Goal: Find specific page/section: Find specific page/section

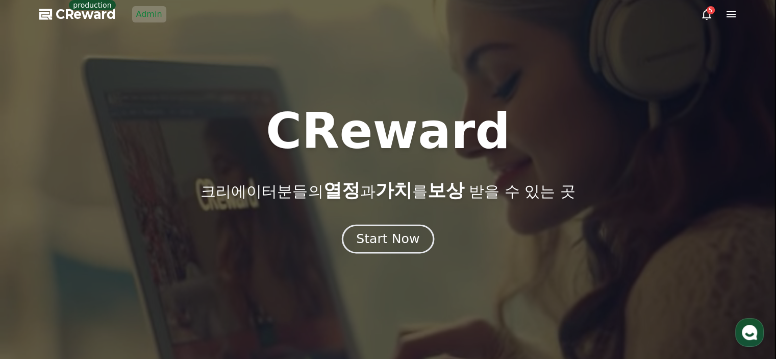
click at [409, 246] on div "Start Now" at bounding box center [387, 238] width 63 height 17
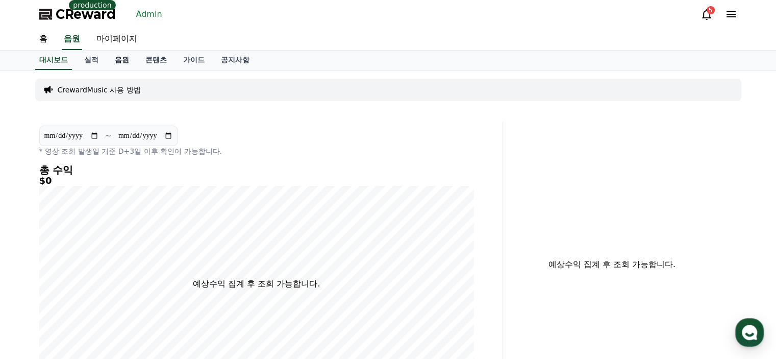
click at [116, 53] on link "음원" at bounding box center [122, 60] width 31 height 19
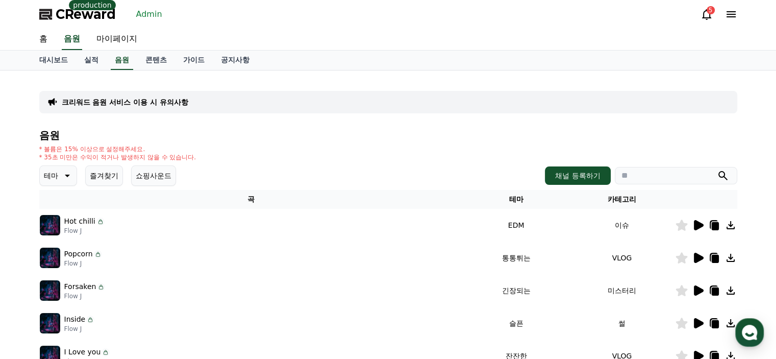
click at [155, 15] on link "Admin" at bounding box center [149, 14] width 34 height 16
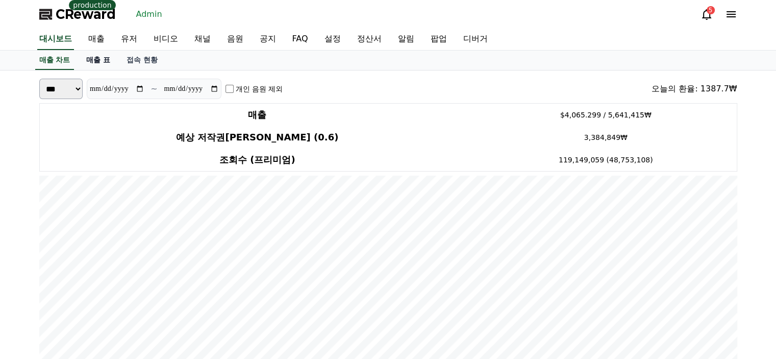
click at [108, 55] on link "매출 표" at bounding box center [98, 60] width 40 height 19
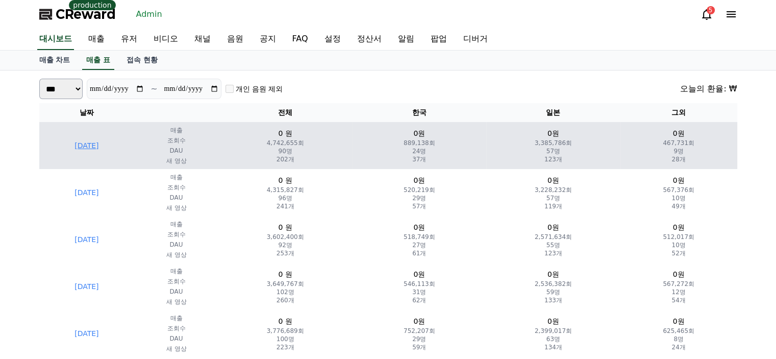
click at [115, 150] on td "[DATE]" at bounding box center [86, 145] width 95 height 47
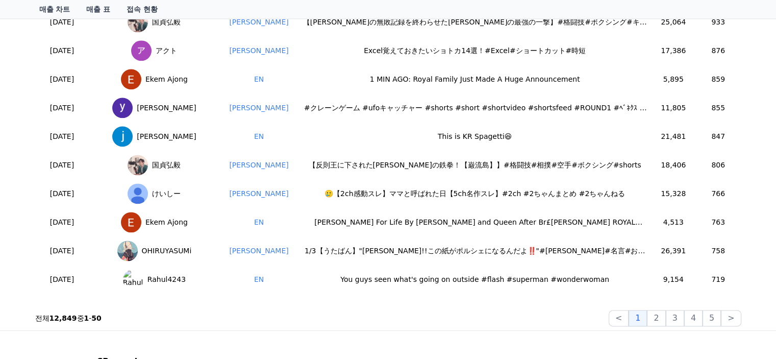
scroll to position [1331, 0]
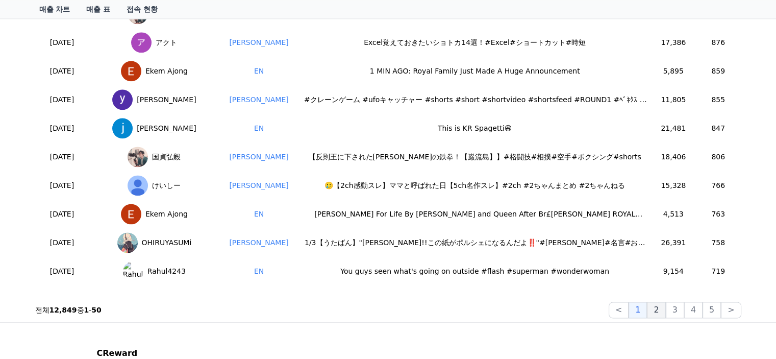
click at [666, 311] on button "2" at bounding box center [675, 310] width 18 height 16
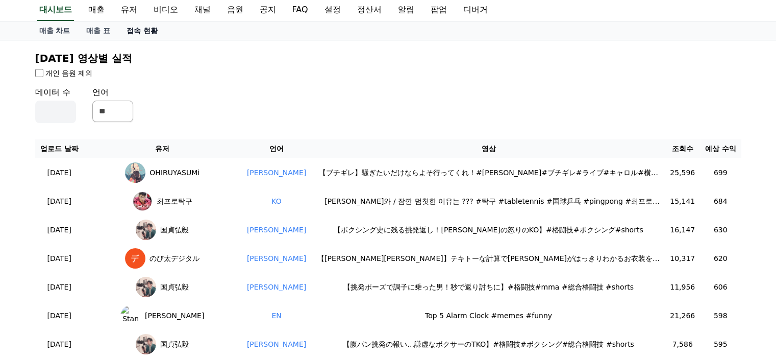
scroll to position [0, 0]
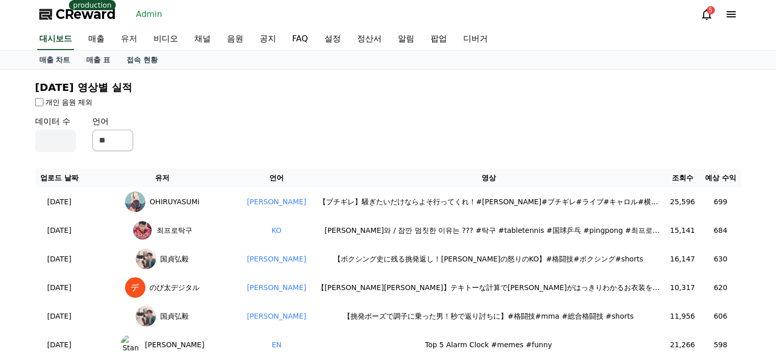
click at [134, 42] on link "유저" at bounding box center [129, 39] width 33 height 21
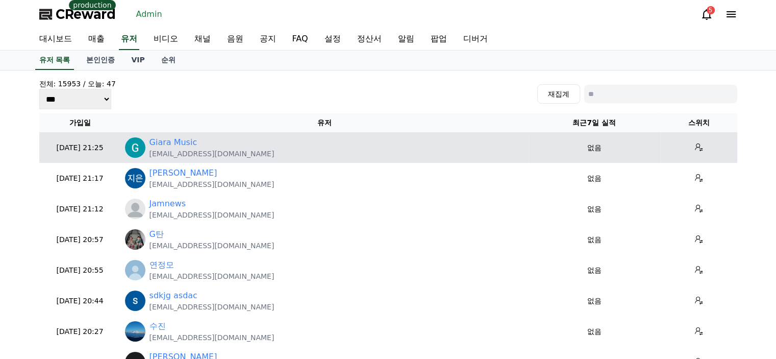
click at [198, 155] on p "[EMAIL_ADDRESS][DOMAIN_NAME]" at bounding box center [212, 154] width 125 height 10
copy tr "[EMAIL_ADDRESS][DOMAIN_NAME]"
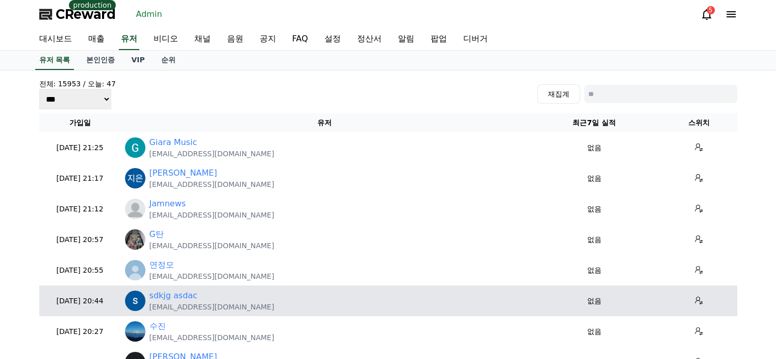
click at [186, 308] on p "[EMAIL_ADDRESS][DOMAIN_NAME]" at bounding box center [212, 307] width 125 height 10
copy tr "[EMAIL_ADDRESS][DOMAIN_NAME]"
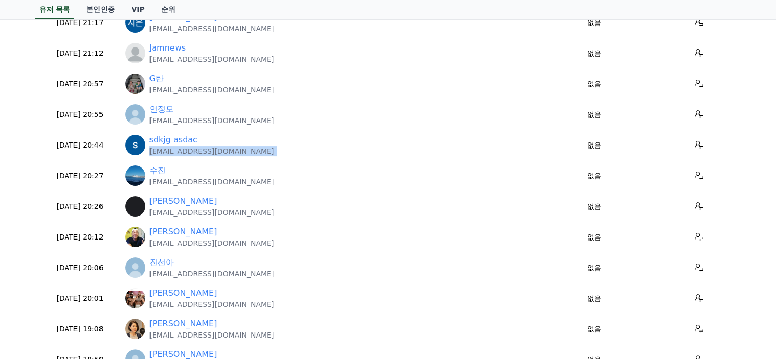
scroll to position [157, 0]
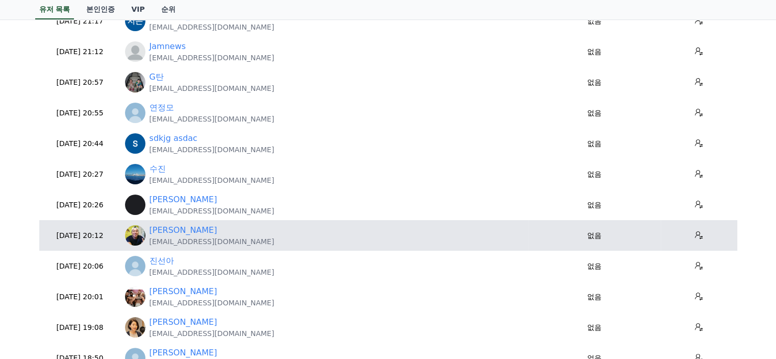
click at [236, 236] on p "[EMAIL_ADDRESS][DOMAIN_NAME]" at bounding box center [212, 241] width 125 height 10
copy tr "[EMAIL_ADDRESS][DOMAIN_NAME]"
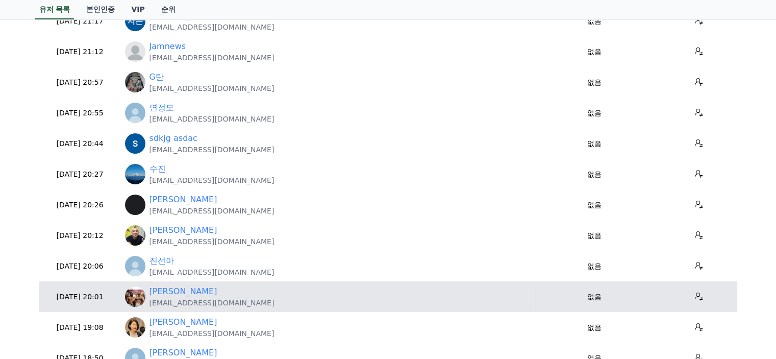
click at [215, 300] on p "[EMAIL_ADDRESS][DOMAIN_NAME]" at bounding box center [212, 303] width 125 height 10
copy tr "[EMAIL_ADDRESS][DOMAIN_NAME]"
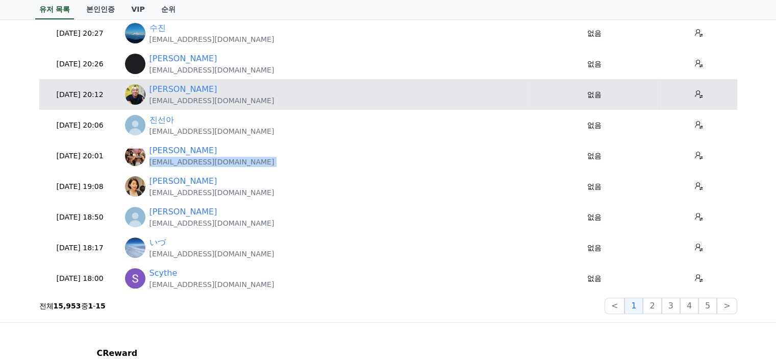
scroll to position [0, 0]
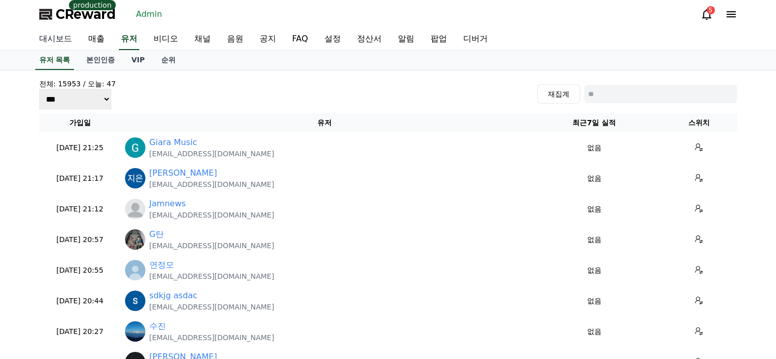
click at [66, 37] on link "대시보드" at bounding box center [55, 39] width 49 height 21
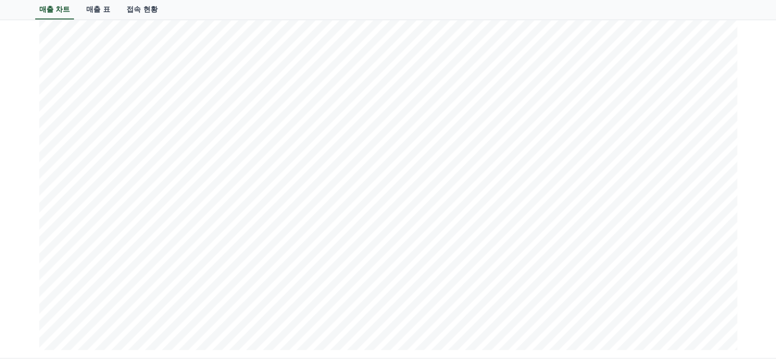
scroll to position [1235, 0]
